Goal: Navigation & Orientation: Find specific page/section

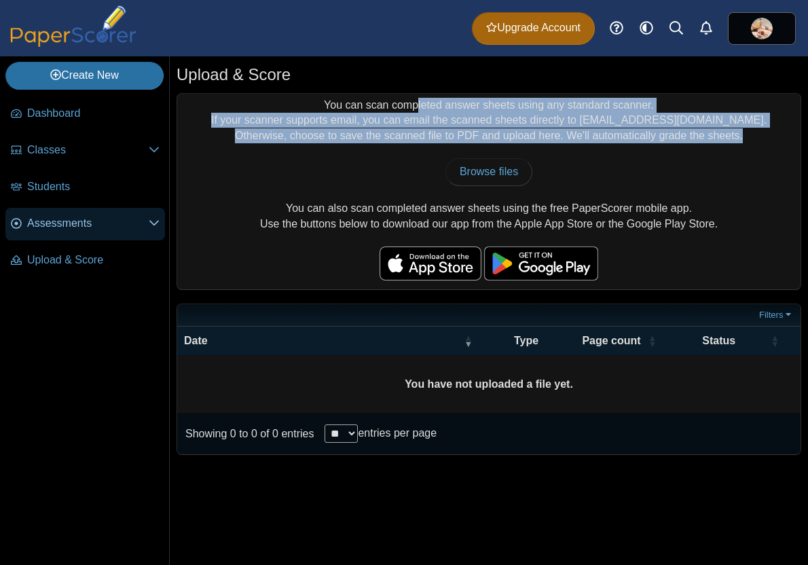
click at [79, 218] on span "Assessments" at bounding box center [88, 223] width 122 height 15
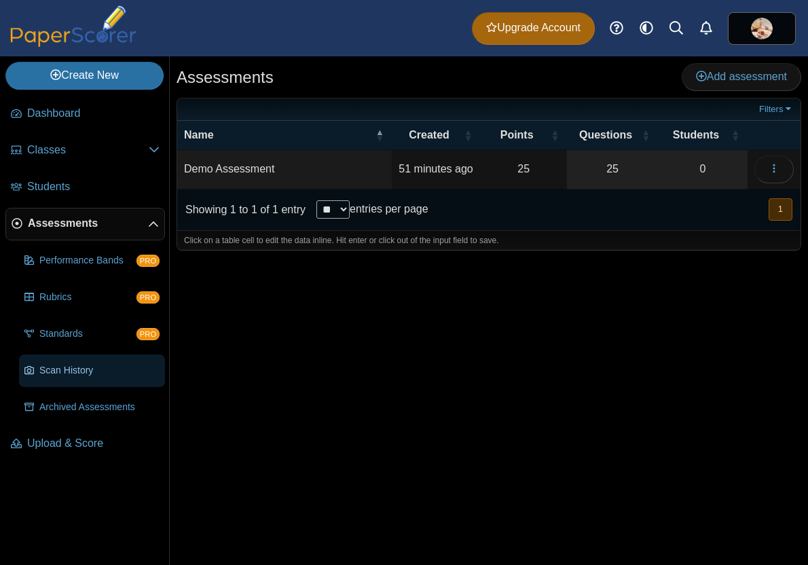
click at [80, 369] on span "Scan History" at bounding box center [99, 371] width 120 height 14
